Goal: Task Accomplishment & Management: Complete application form

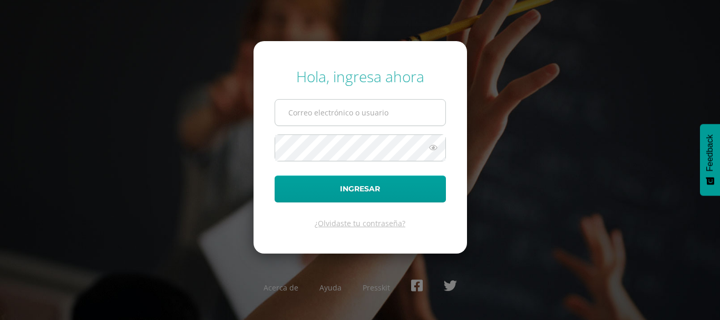
click at [392, 110] on input "text" at bounding box center [360, 113] width 170 height 26
type input "elcastillou@sagradocorazon.edu.gt"
click at [94, 52] on div "Hola, ingresa ahora elcastillou@sagradocorazon.edu.gt Ingresar ¿Olvidaste tu co…" at bounding box center [360, 160] width 728 height 320
click at [369, 110] on input "text" at bounding box center [360, 113] width 170 height 26
type input "elcastillou@sagradocorazon.edu.gt"
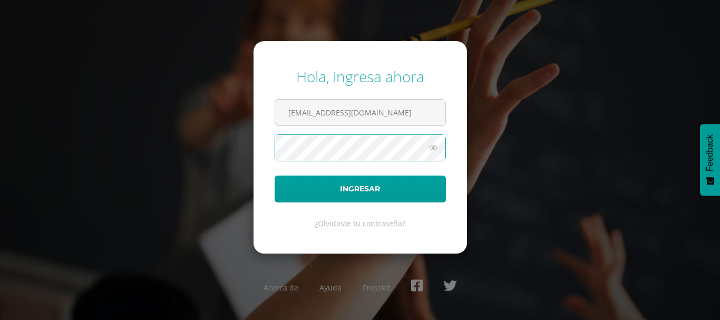
click at [275, 175] on button "Ingresar" at bounding box center [360, 188] width 171 height 27
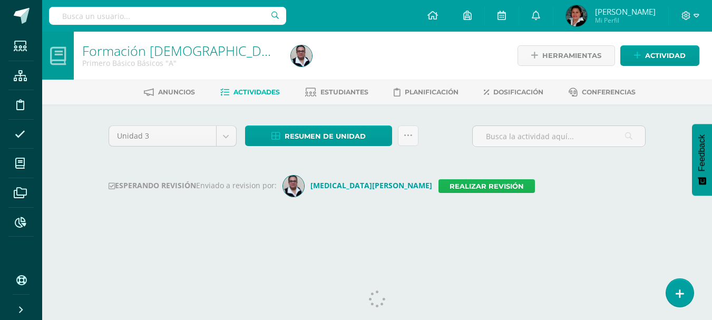
drag, startPoint x: 437, startPoint y: 183, endPoint x: 443, endPoint y: 177, distance: 7.8
click at [438, 182] on link "Realizar revisión" at bounding box center [486, 186] width 96 height 14
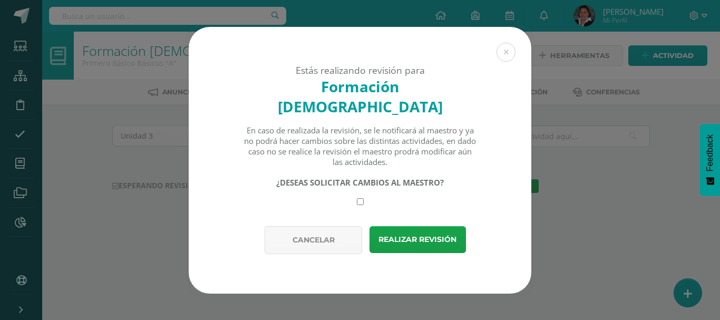
click at [360, 198] on input "checkbox" at bounding box center [360, 201] width 7 height 7
checkbox input "true"
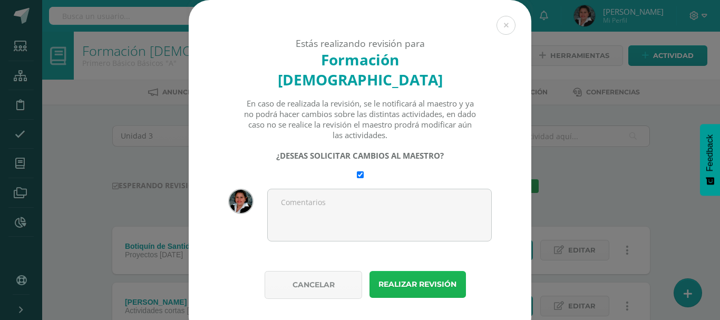
click at [398, 271] on button "Realizar revisión" at bounding box center [417, 284] width 96 height 27
